Goal: Transaction & Acquisition: Obtain resource

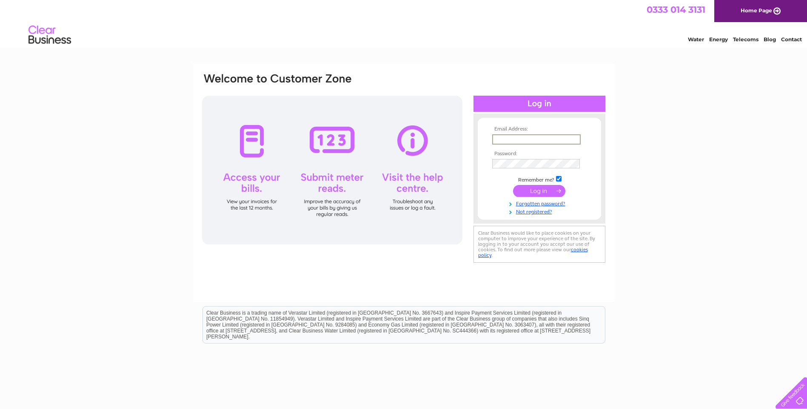
click at [513, 140] on input "text" at bounding box center [536, 139] width 88 height 10
type input "w.amcgregor@outlook.com"
click at [534, 189] on input "submit" at bounding box center [539, 191] width 52 height 12
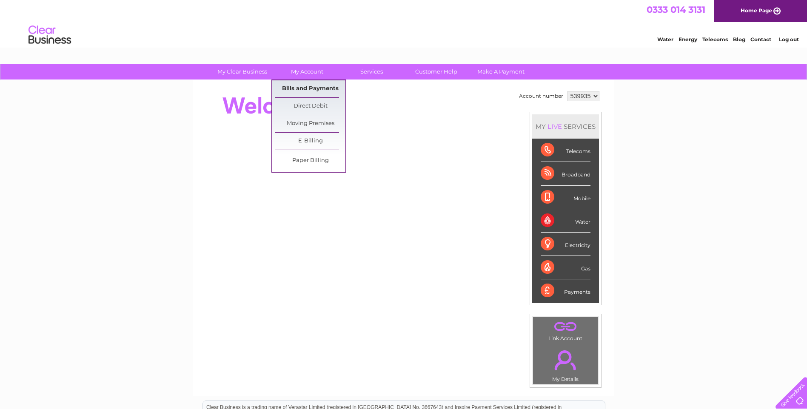
click at [305, 88] on link "Bills and Payments" at bounding box center [310, 88] width 70 height 17
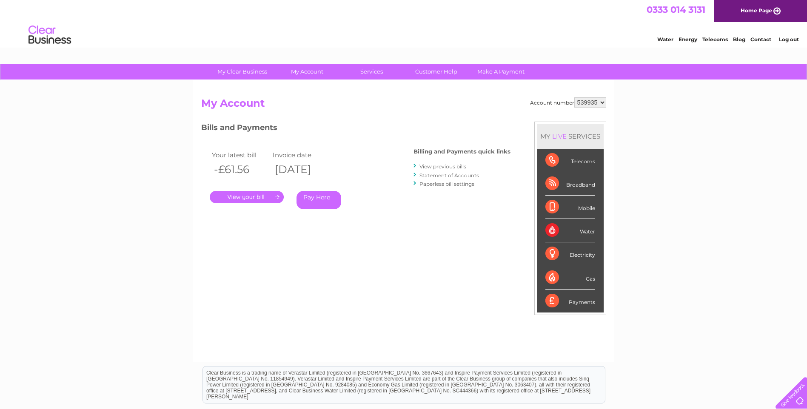
click at [605, 103] on select "539935 907400" at bounding box center [590, 102] width 32 height 10
select select "907400"
click at [574, 97] on select "539935 907400" at bounding box center [590, 102] width 32 height 10
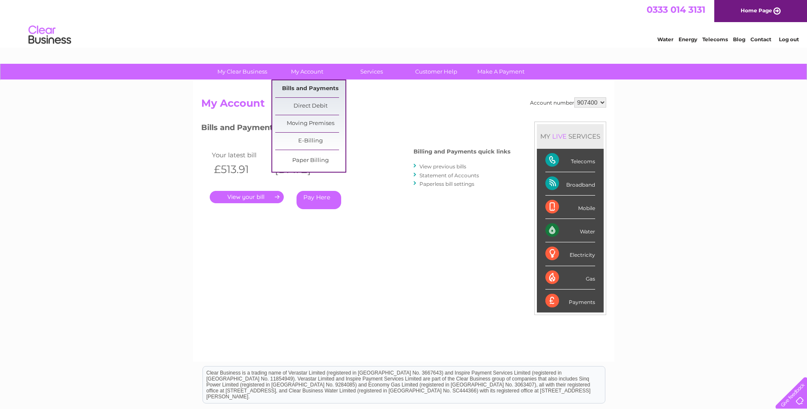
click at [312, 86] on link "Bills and Payments" at bounding box center [310, 88] width 70 height 17
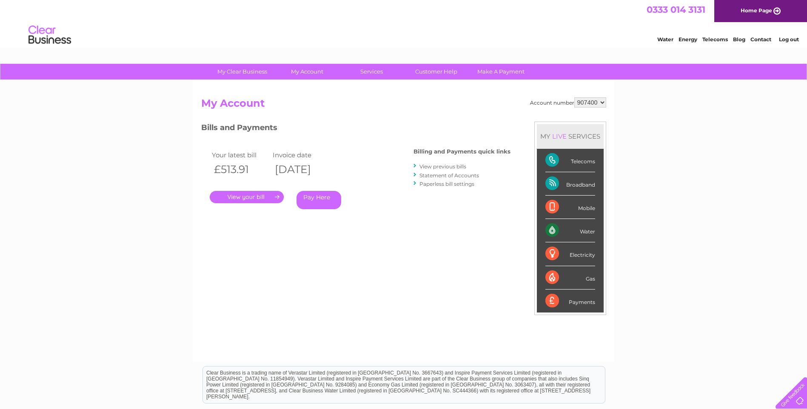
click at [430, 166] on link "View previous bills" at bounding box center [442, 166] width 47 height 6
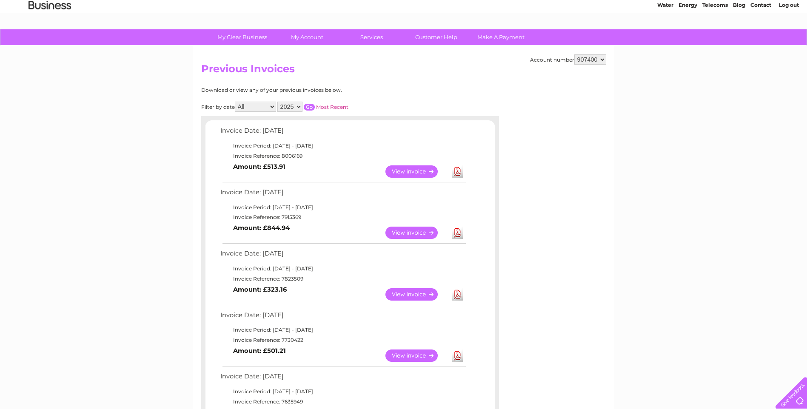
scroll to position [51, 0]
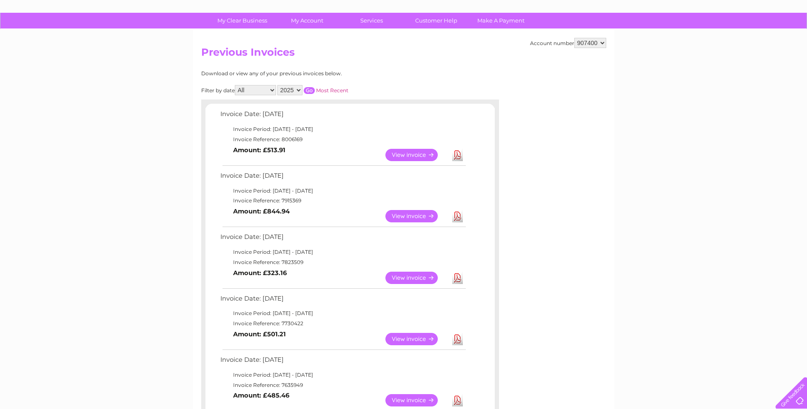
click at [457, 279] on link "Download" at bounding box center [457, 278] width 11 height 12
